Goal: Task Accomplishment & Management: Complete application form

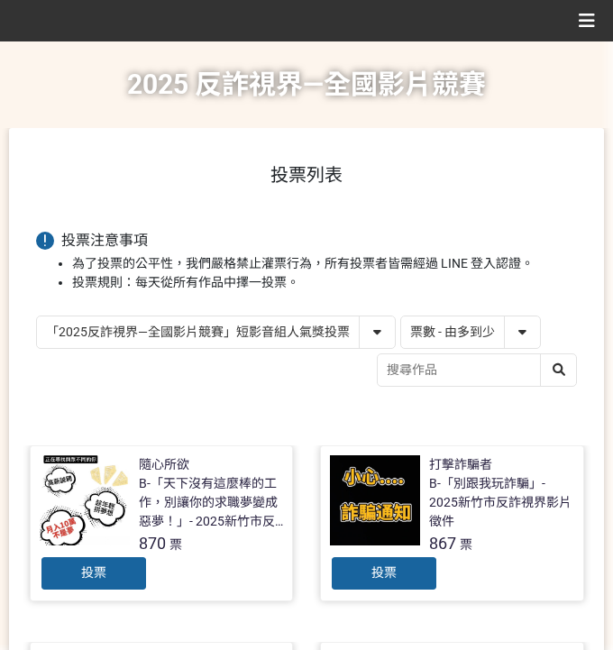
select select "vote"
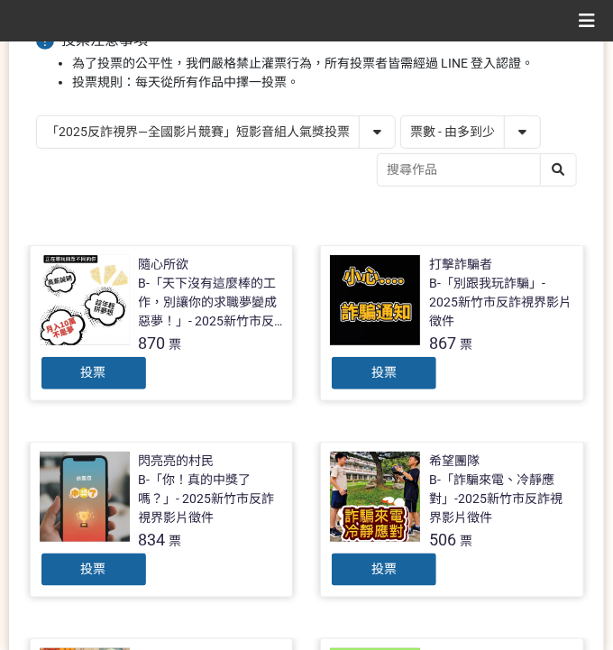
scroll to position [205, 0]
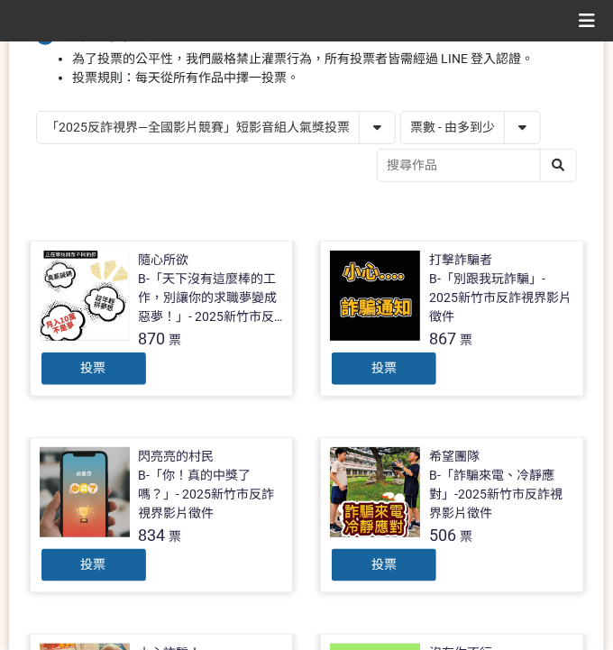
click at [225, 122] on select "「2025反詐視界—全國影片競賽」短影音組人氣獎投票 「2025反詐視界—全國影片競賽」短片組人氣獎投票" at bounding box center [216, 128] width 358 height 32
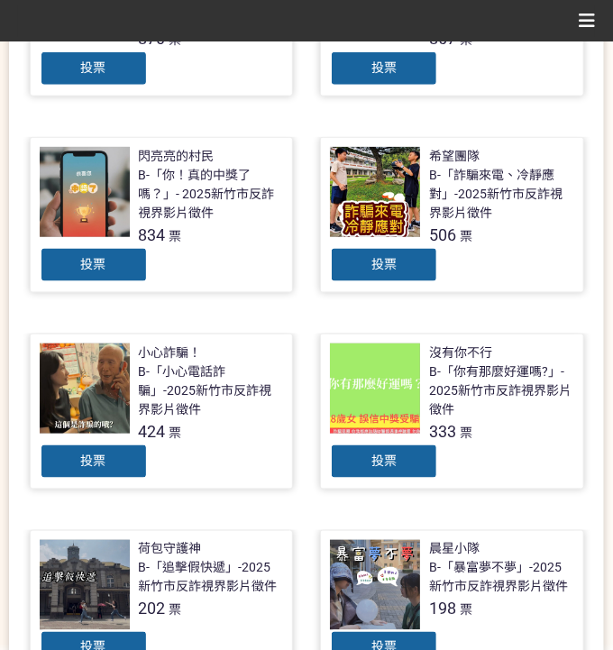
scroll to position [566, 0]
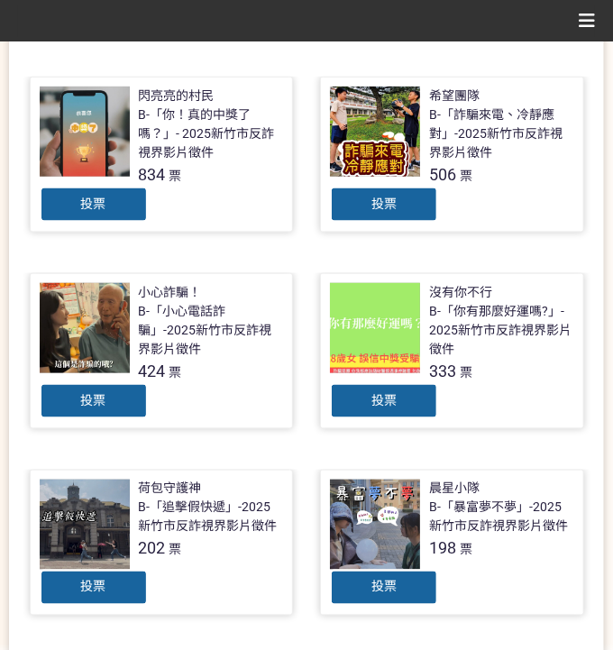
click at [417, 400] on div "投票" at bounding box center [384, 401] width 108 height 36
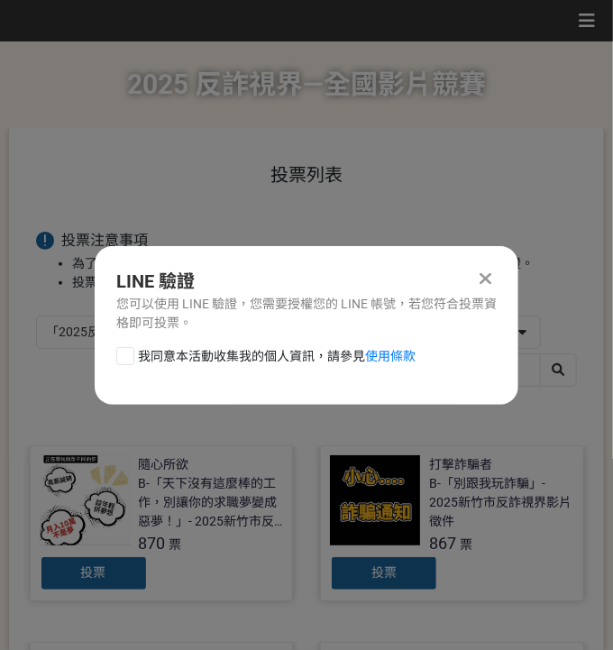
click at [187, 358] on span "我同意本活動收集我的個人資訊，請參見 使用條款" at bounding box center [277, 356] width 278 height 19
click at [129, 358] on input "我同意本活動收集我的個人資訊，請參見 使用條款" at bounding box center [123, 356] width 12 height 12
checkbox input "false"
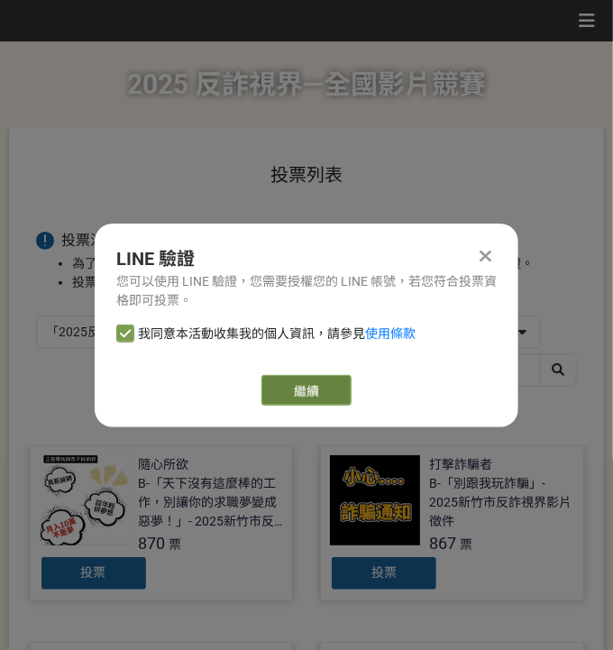
click at [309, 400] on link "繼續" at bounding box center [307, 390] width 90 height 31
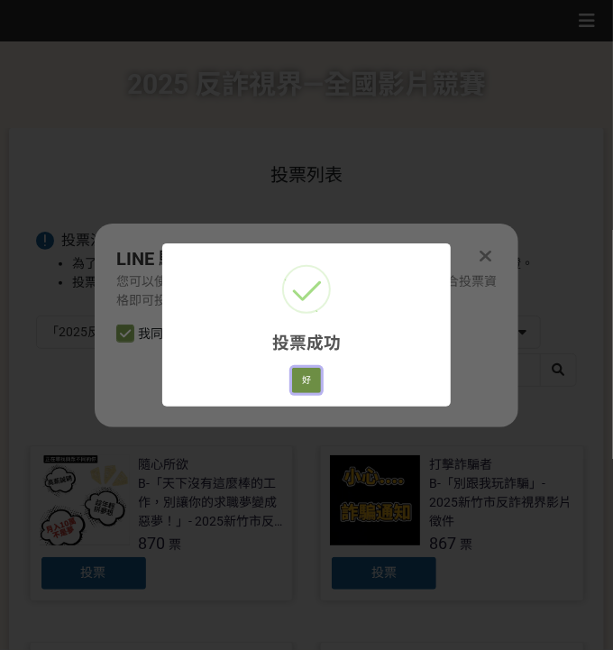
click at [316, 379] on button "好" at bounding box center [306, 380] width 29 height 25
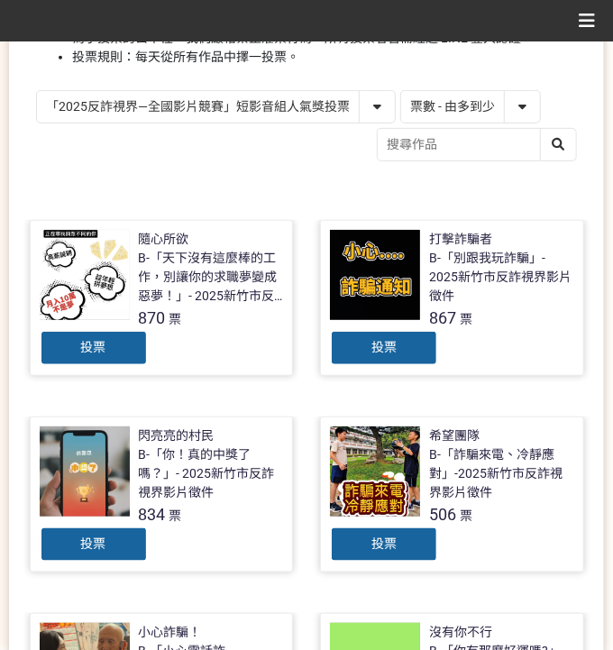
scroll to position [351, 0]
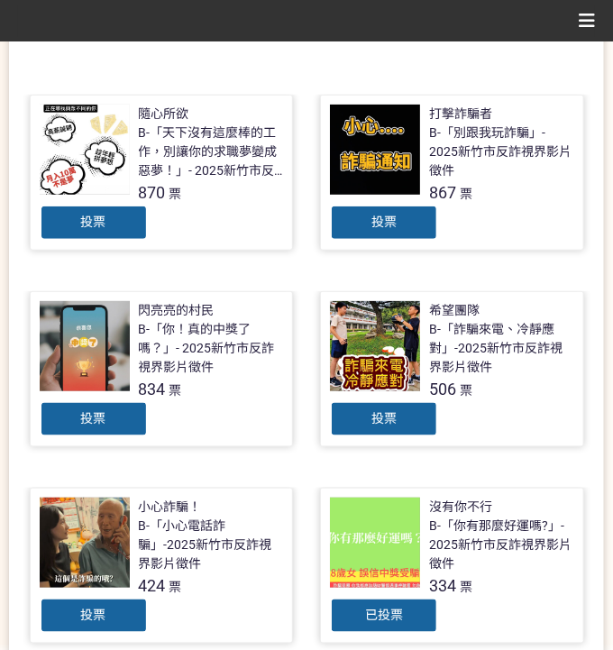
click at [437, 71] on div "投票列表 投票注意事項 為了投票的公平性，我們嚴格禁止灌票行為，所有投票者皆需經過 LINE 登入認證。 投票規則：每天從所有作品中擇一投票。 「2025反詐…" at bounding box center [306, 582] width 595 height 1610
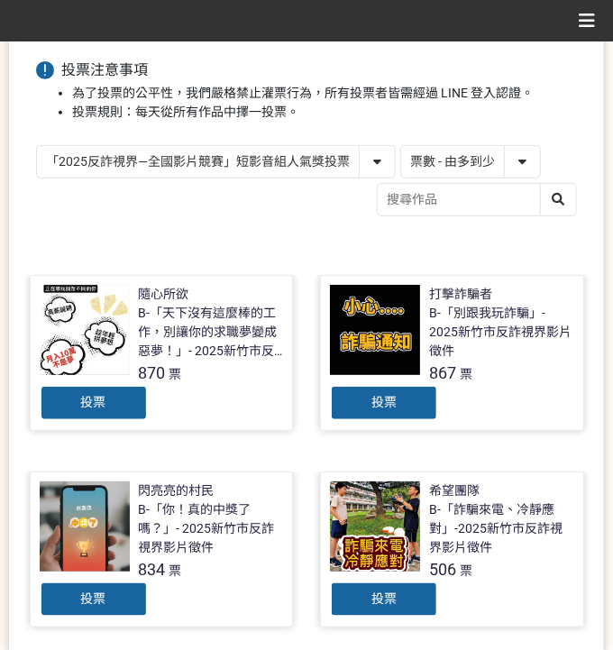
scroll to position [51, 0]
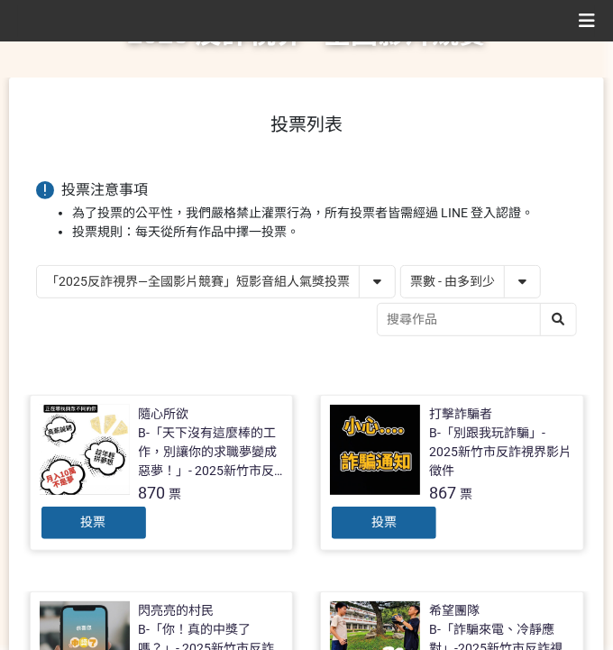
click at [211, 281] on select "「2025反詐視界—全國影片競賽」短影音組人氣獎投票 「2025反詐視界—全國影片競賽」短片組人氣獎投票" at bounding box center [216, 282] width 358 height 32
select select "13146"
click at [37, 266] on select "「2025反詐視界—全國影片競賽」短影音組人氣獎投票 「2025反詐視界—全國影片競賽」短片組人氣獎投票" at bounding box center [216, 282] width 358 height 32
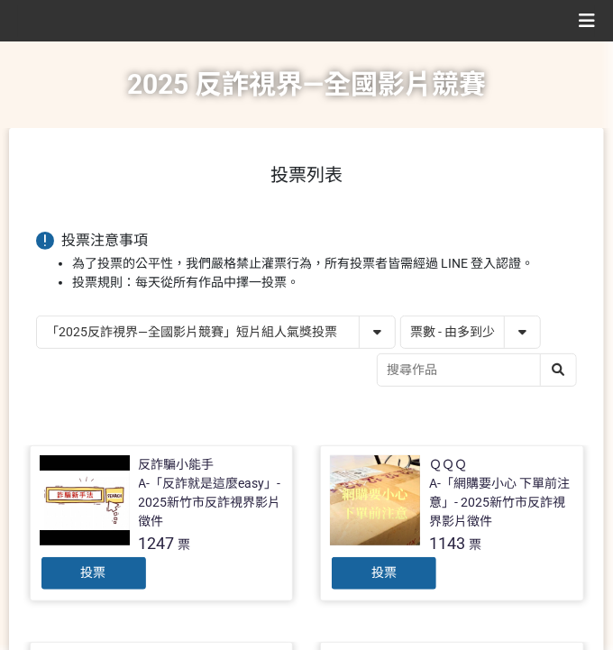
click at [393, 562] on div "投票" at bounding box center [384, 574] width 108 height 36
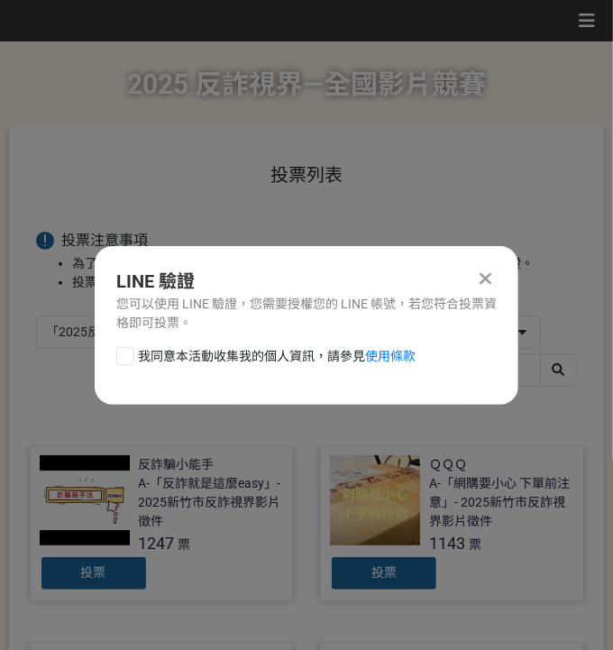
click at [321, 357] on span "我同意本活動收集我的個人資訊，請參見 使用條款" at bounding box center [277, 356] width 278 height 19
click at [129, 357] on input "我同意本活動收集我的個人資訊，請參見 使用條款" at bounding box center [123, 356] width 12 height 12
checkbox input "false"
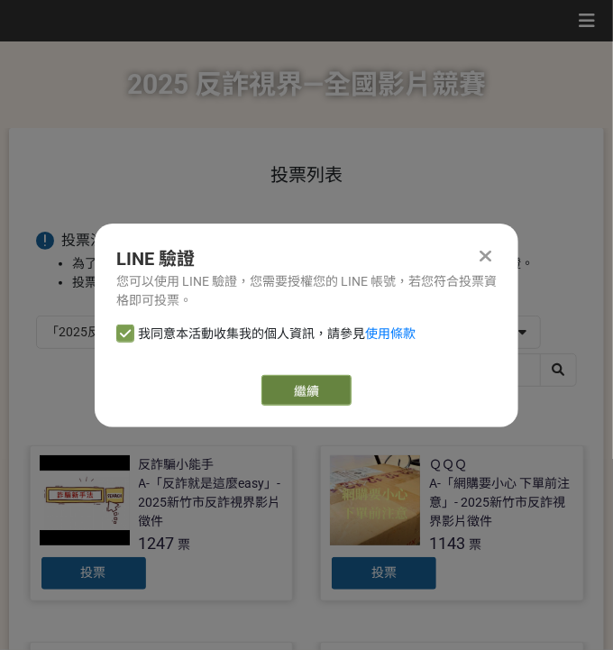
click at [285, 393] on link "繼續" at bounding box center [307, 390] width 90 height 31
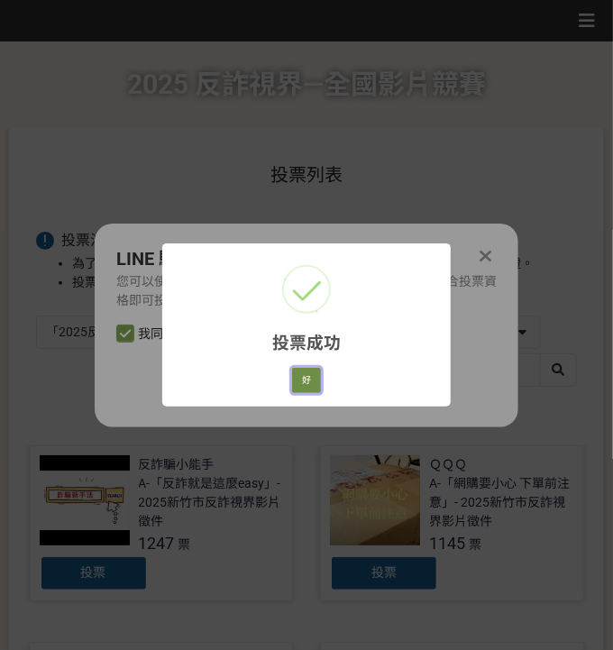
click at [309, 385] on button "好" at bounding box center [306, 380] width 29 height 25
